Goal: Navigation & Orientation: Find specific page/section

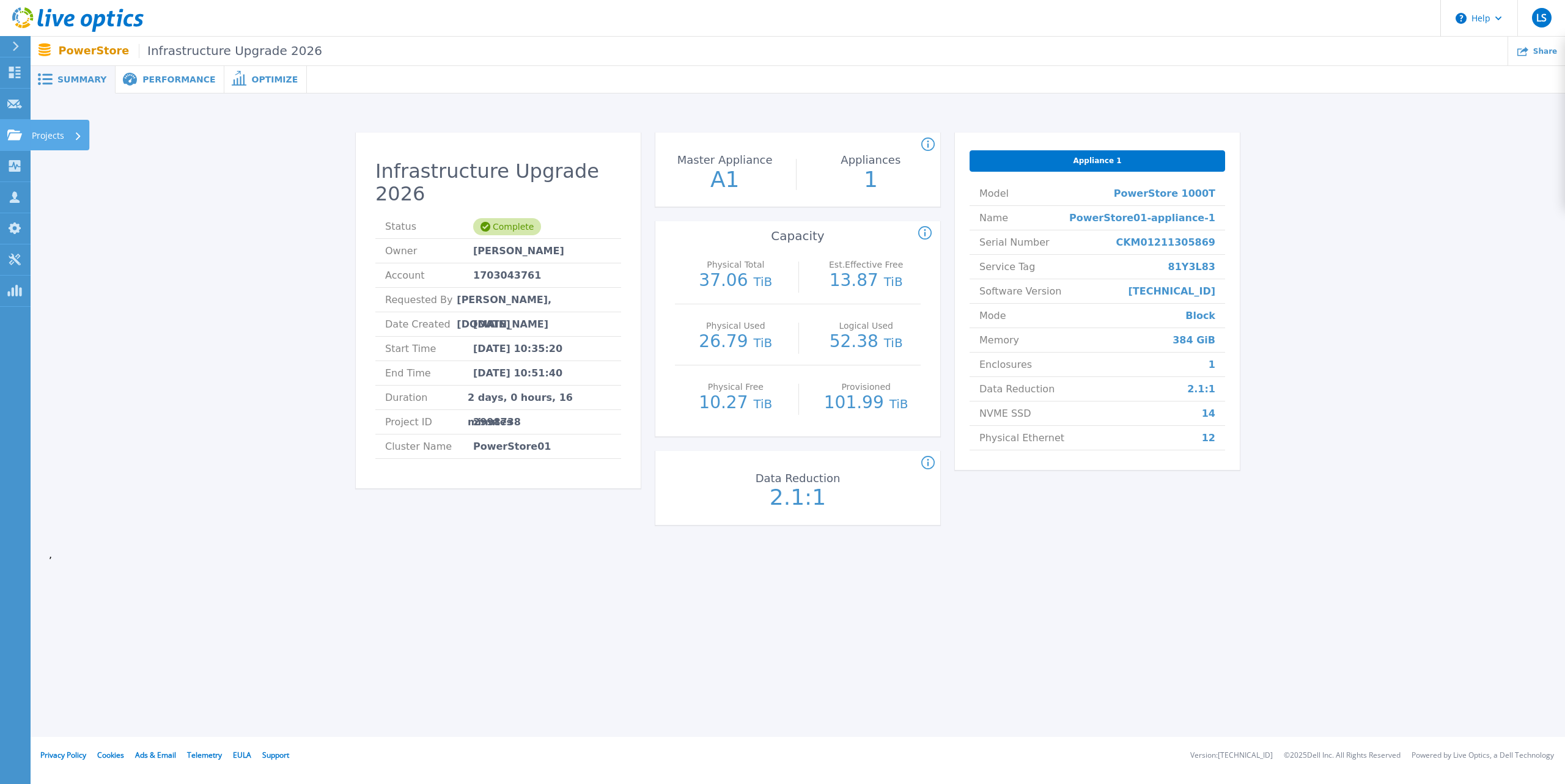
click at [18, 144] on link "Projects Projects" at bounding box center [15, 136] width 31 height 31
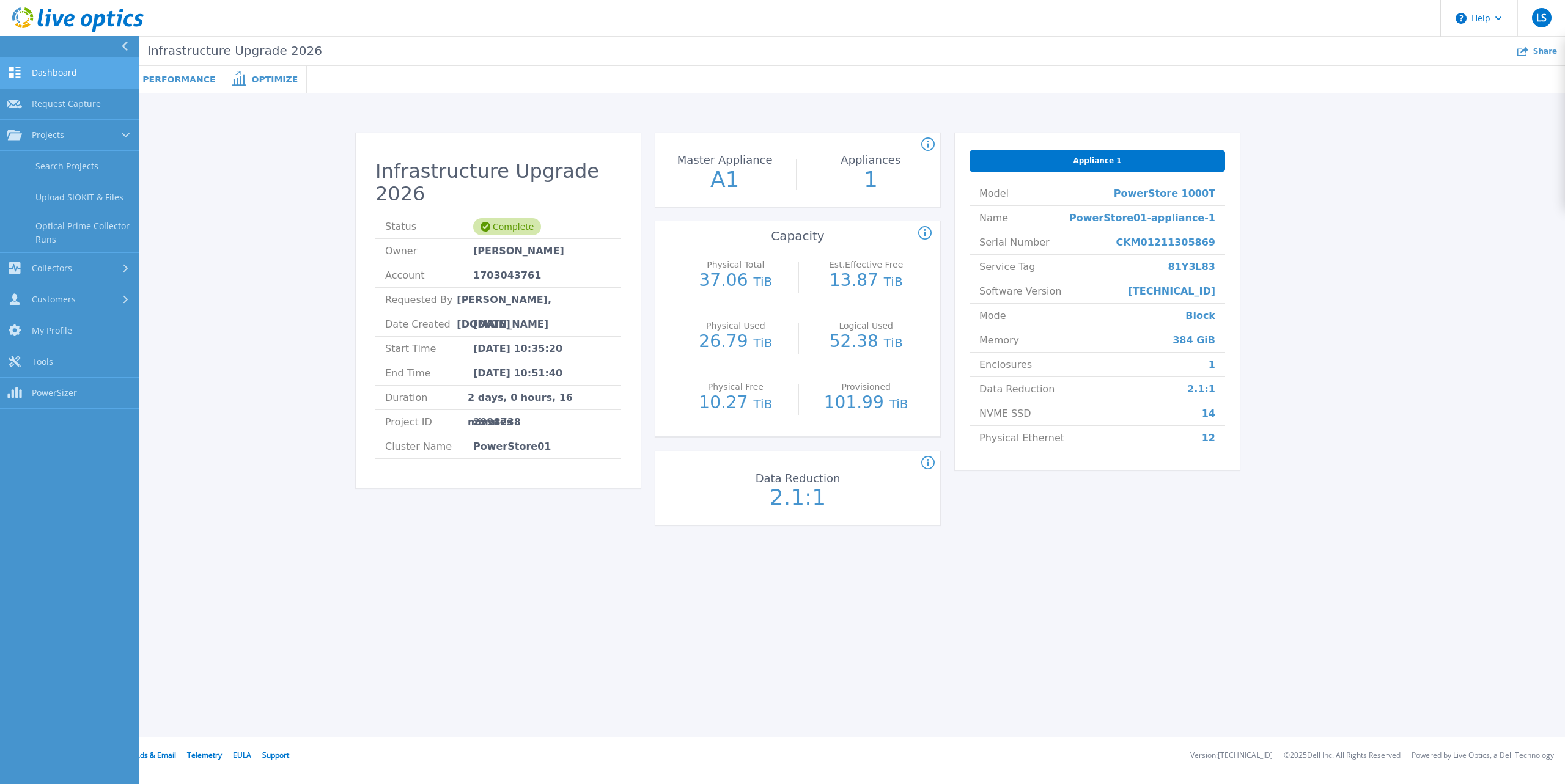
click at [58, 77] on span "Dashboard" at bounding box center [54, 73] width 45 height 11
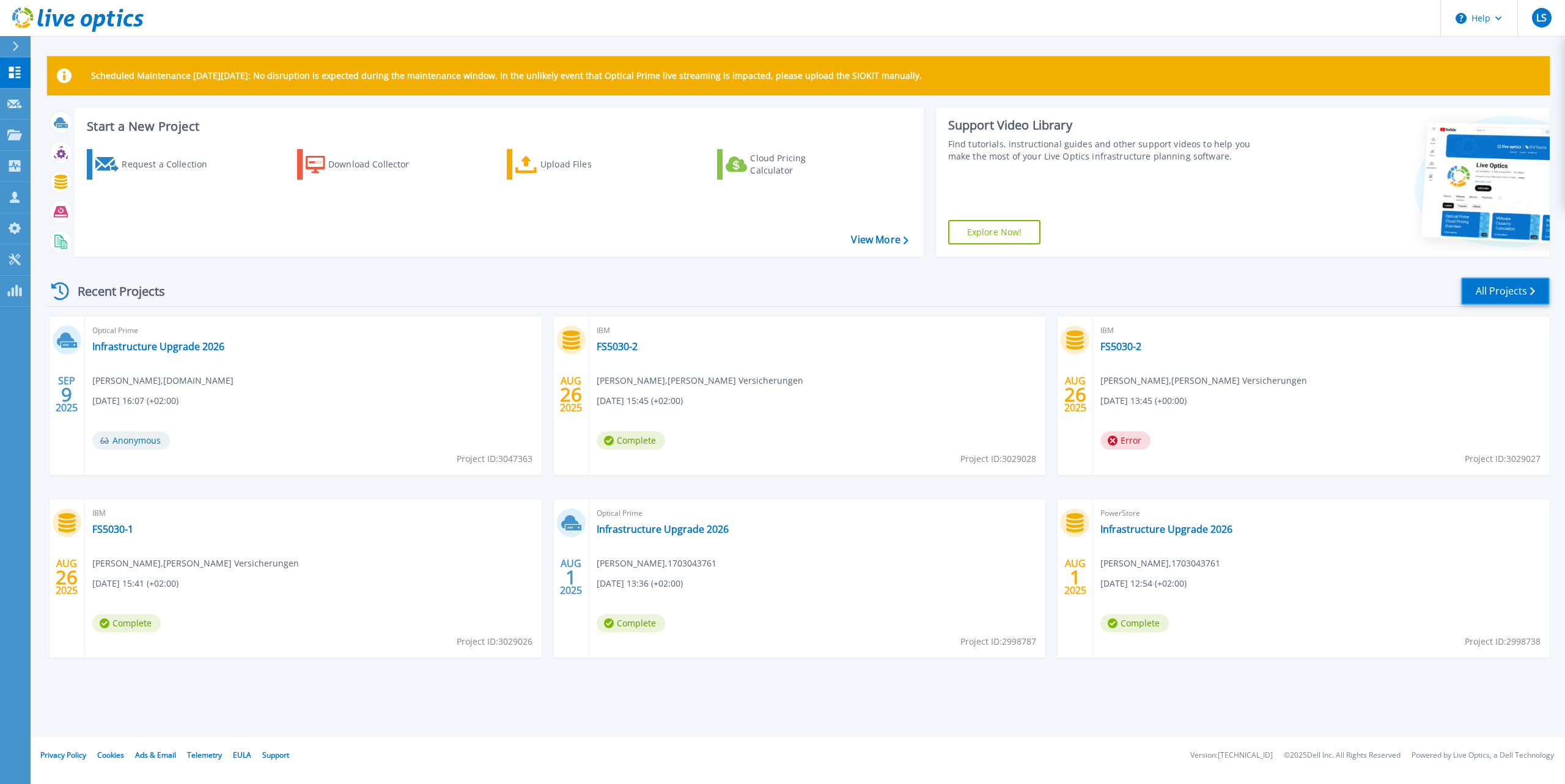
click at [1518, 286] on link "All Projects" at bounding box center [1505, 291] width 88 height 28
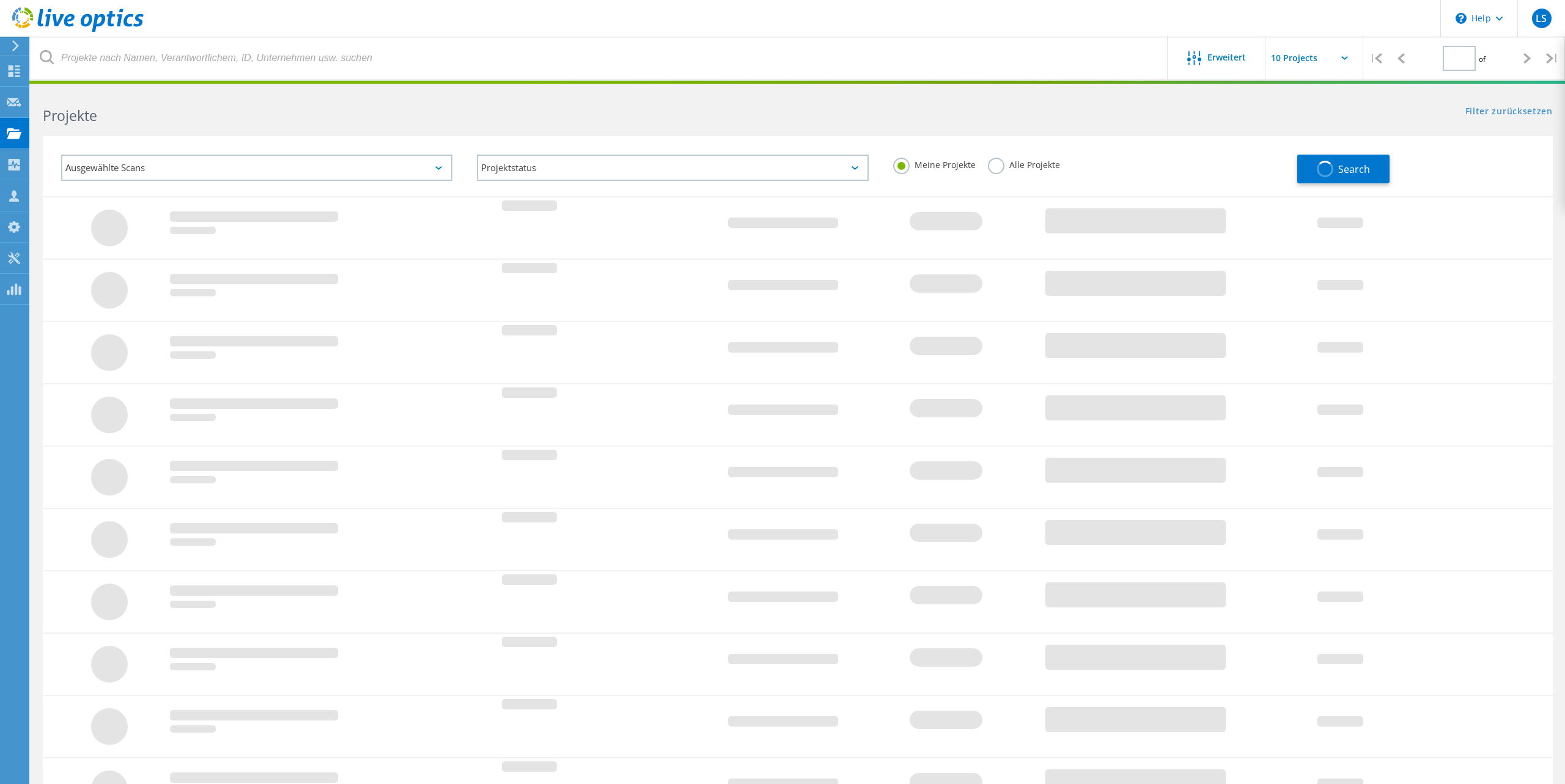
type input "1"
